Goal: Navigation & Orientation: Find specific page/section

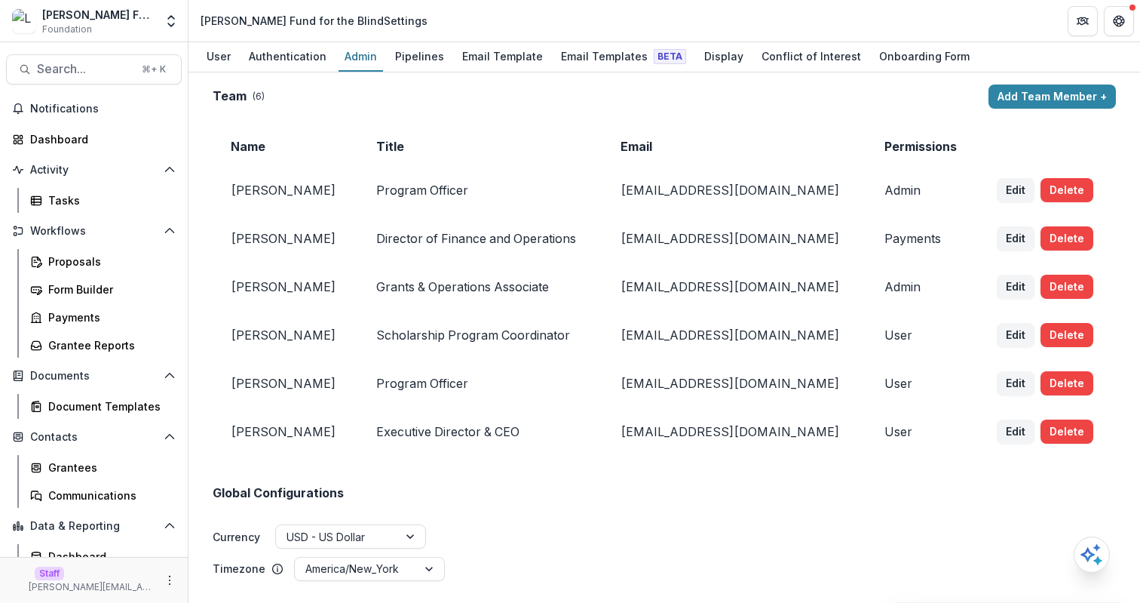
scroll to position [975, 0]
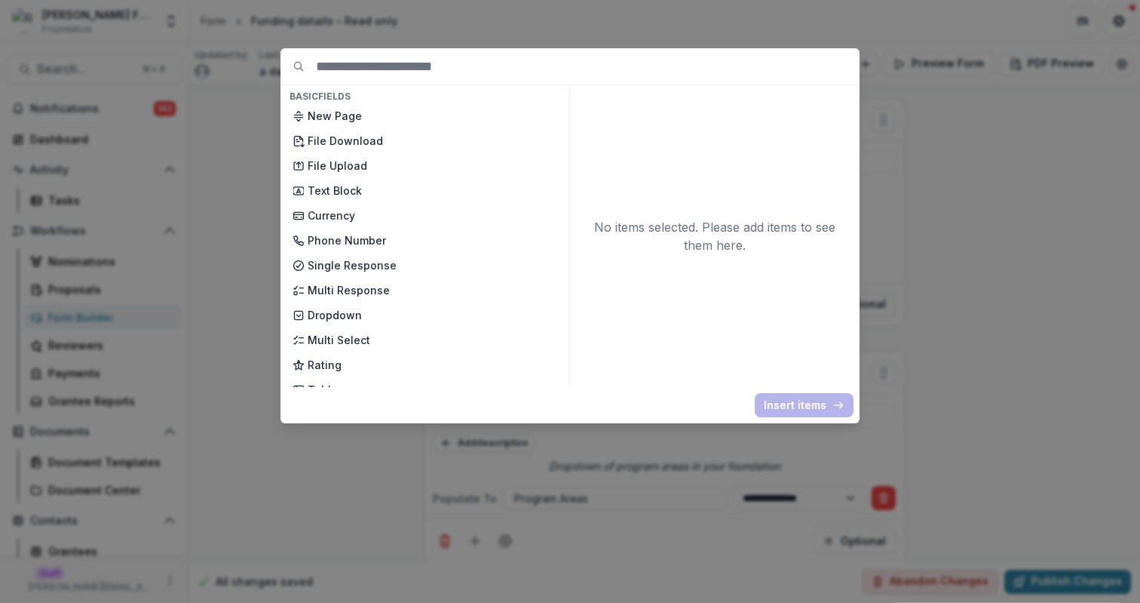
scroll to position [400, 0]
